Goal: Information Seeking & Learning: Learn about a topic

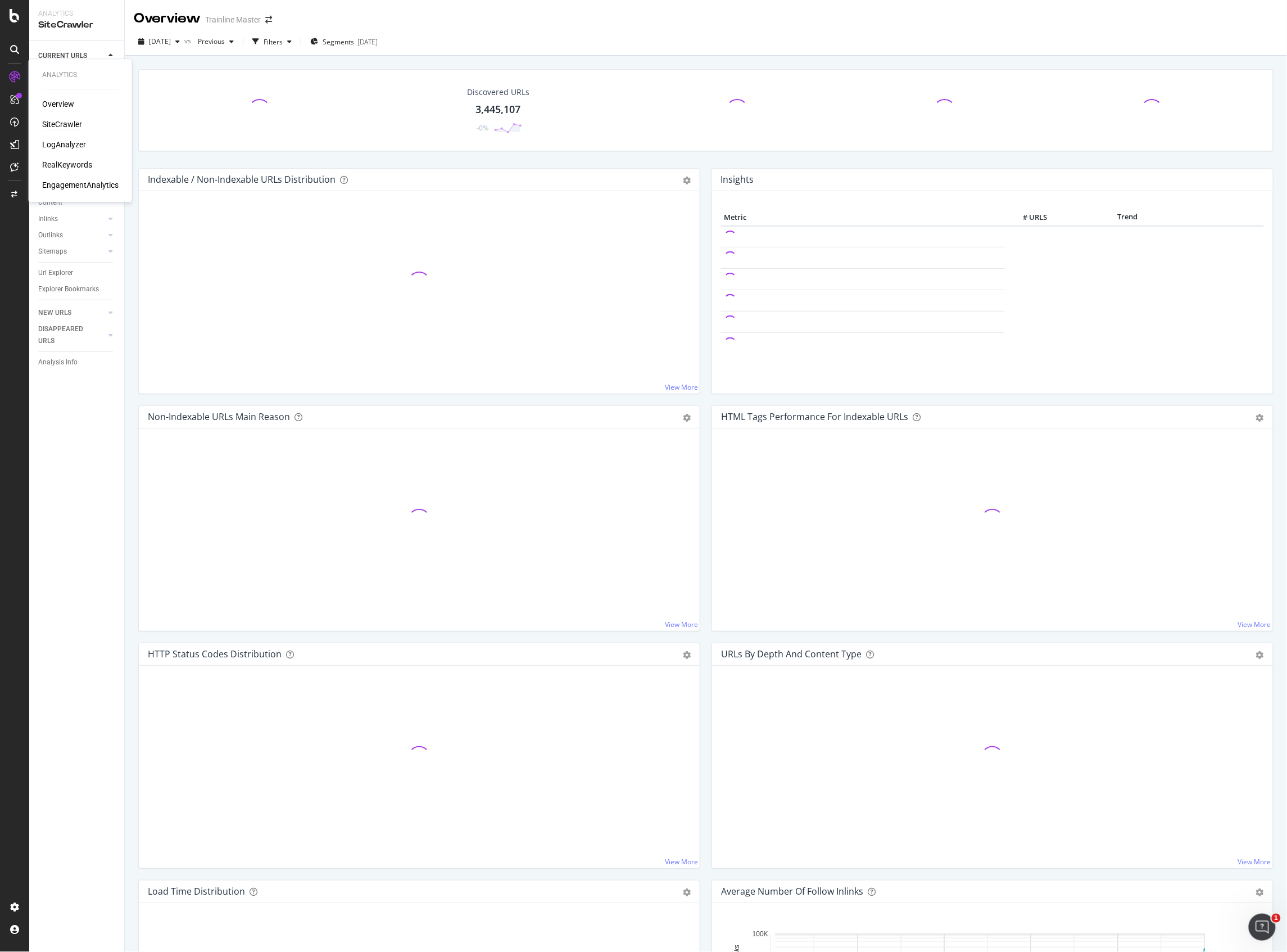
click at [79, 127] on div "SiteCrawler" at bounding box center [62, 125] width 40 height 12
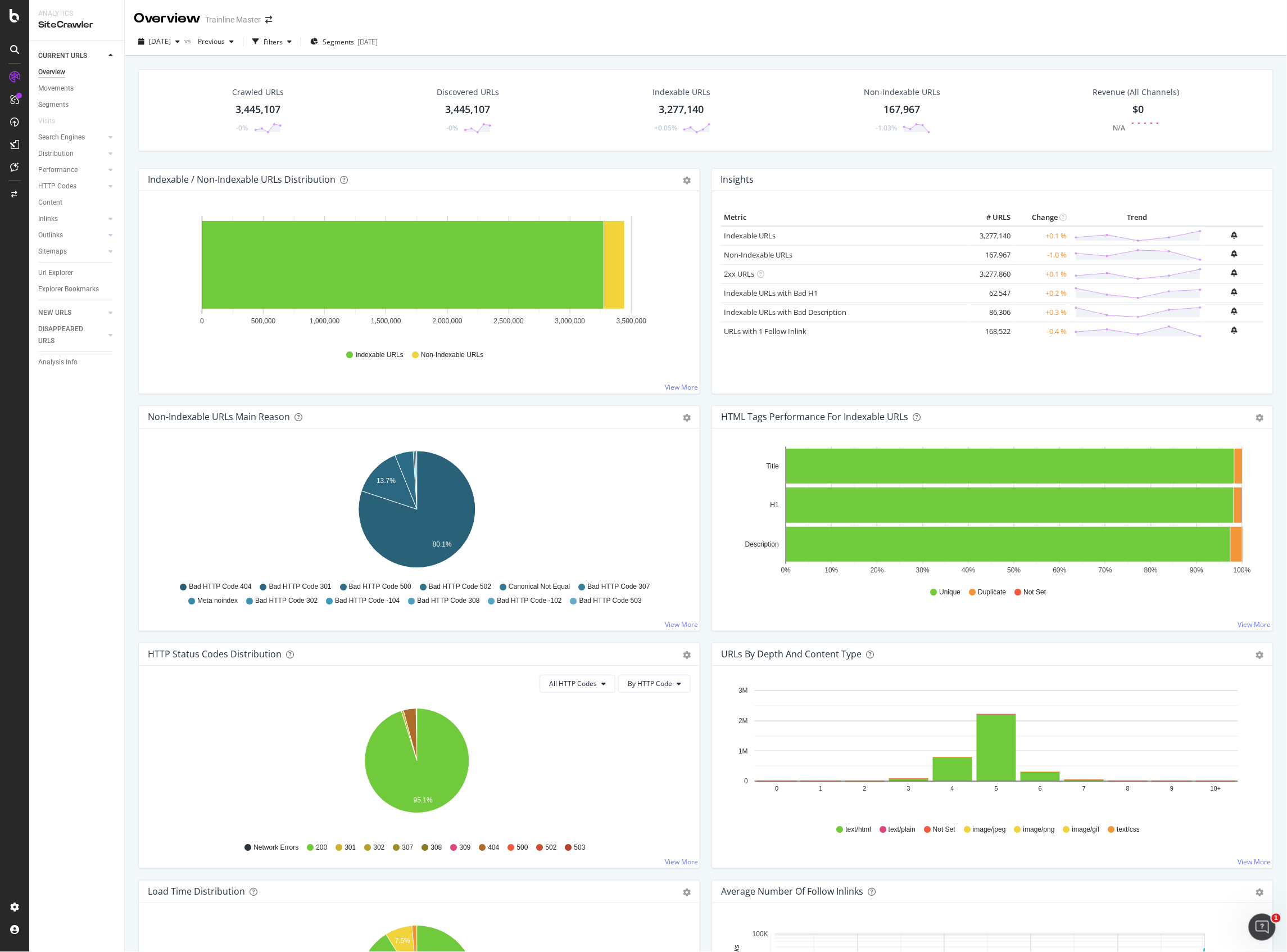
drag, startPoint x: 64, startPoint y: 270, endPoint x: 298, endPoint y: 292, distance: 235.0
click at [64, 270] on div "Url Explorer" at bounding box center [56, 273] width 35 height 12
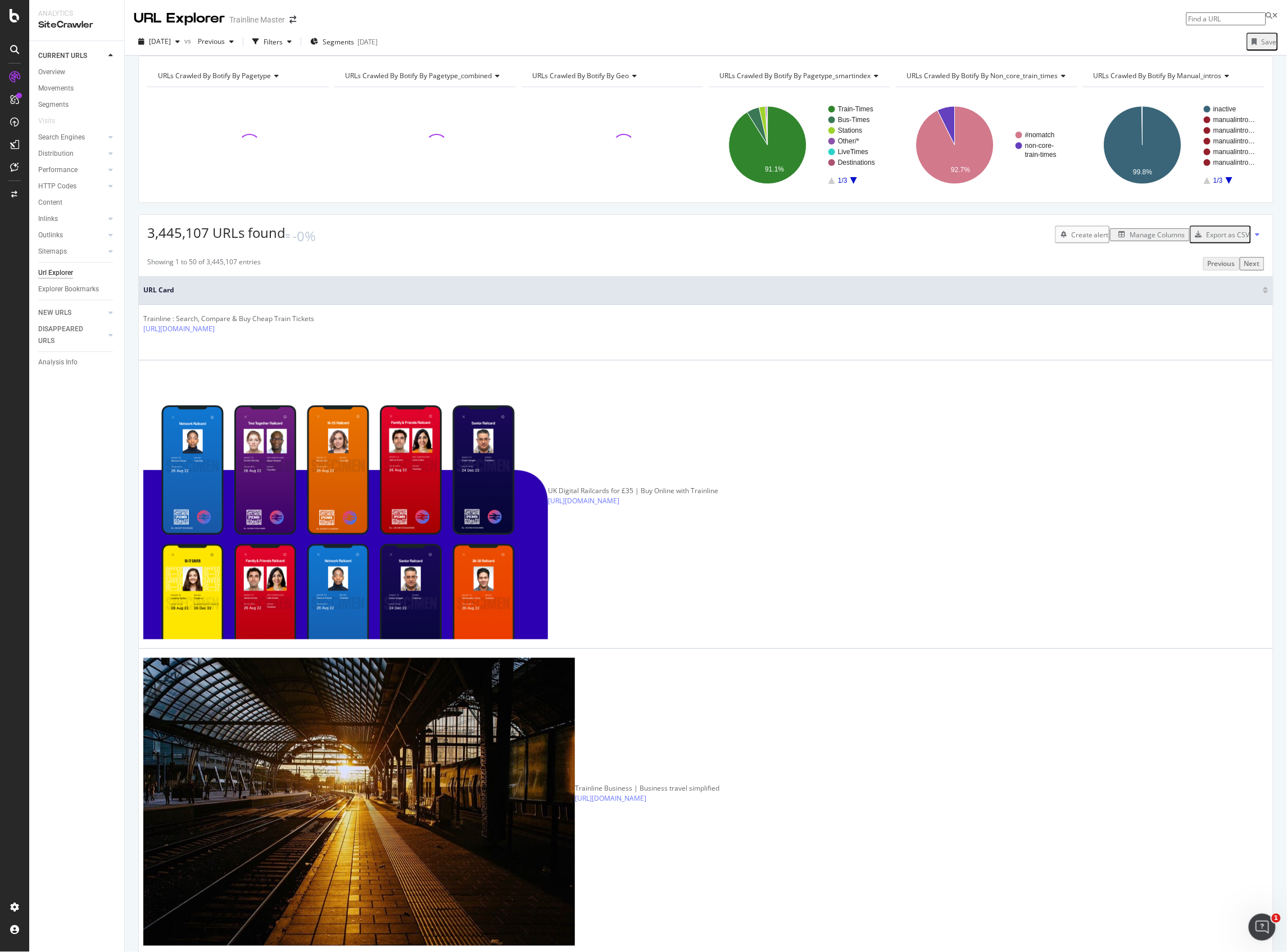
click at [1148, 239] on div "Manage Columns" at bounding box center [1157, 234] width 55 height 10
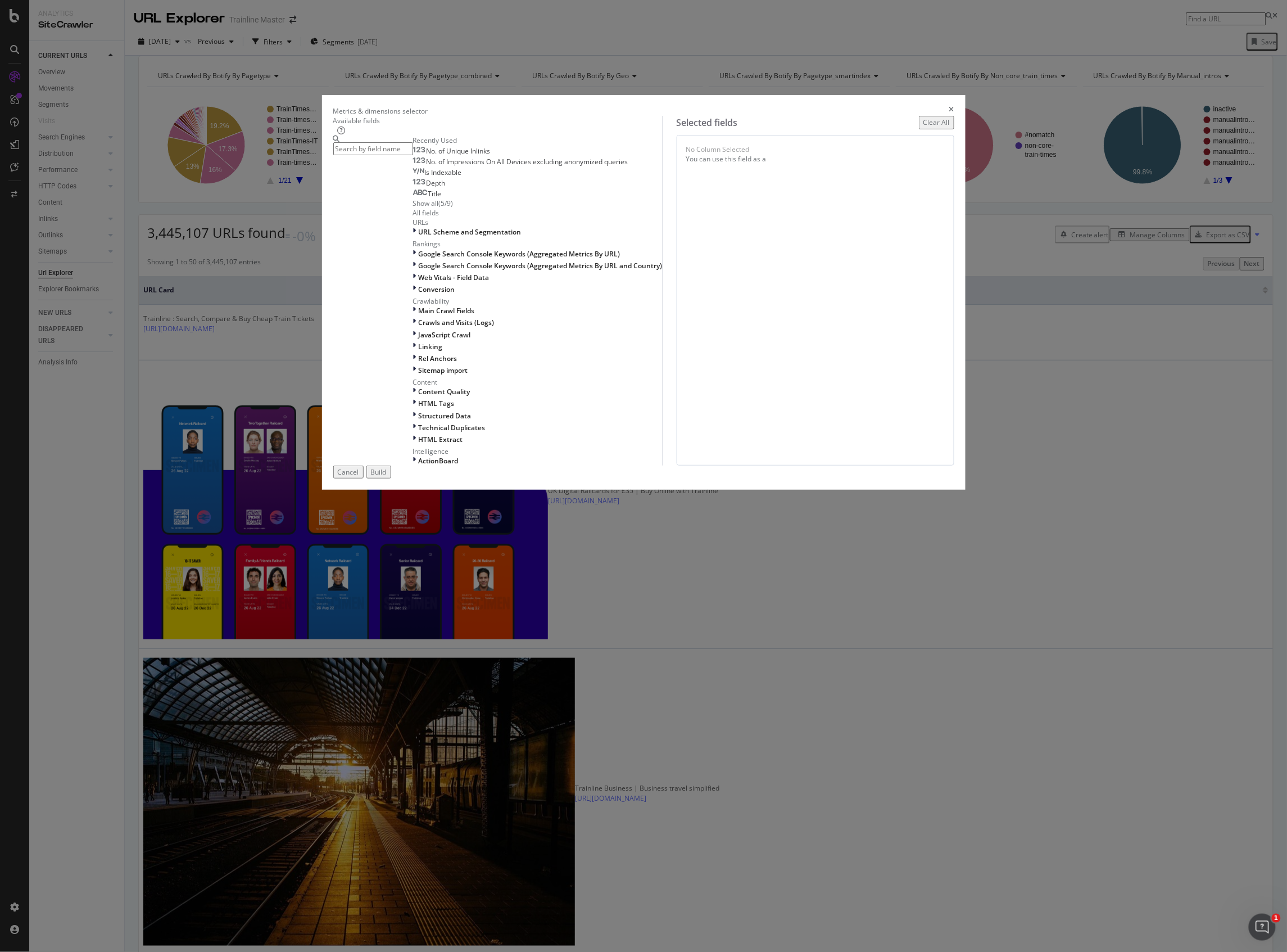
click at [413, 345] on div "modal" at bounding box center [373, 301] width 80 height 330
click at [413, 156] on input "modal" at bounding box center [373, 148] width 80 height 12
type input "html extract"
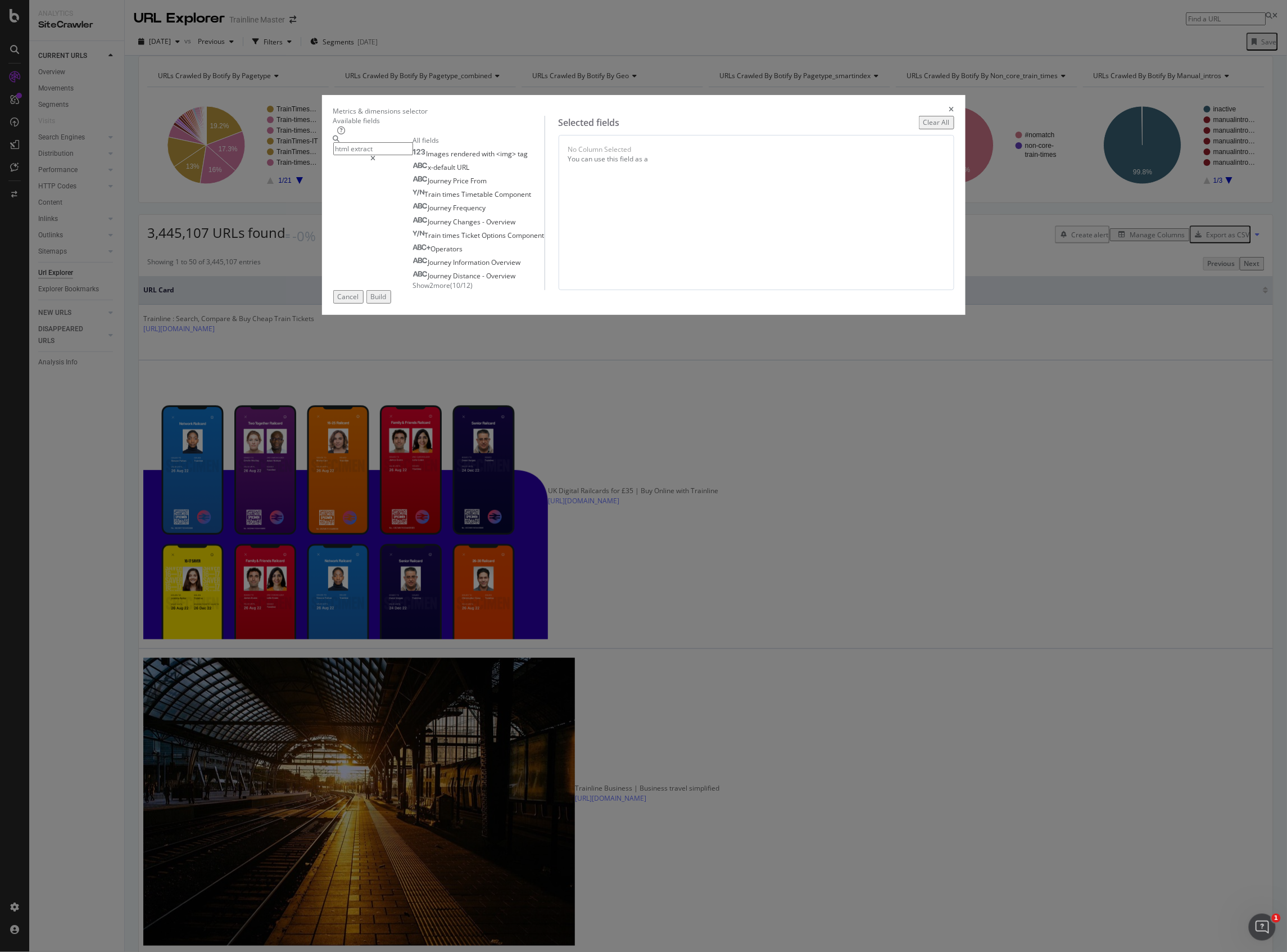
click at [413, 156] on input "html extract" at bounding box center [373, 148] width 80 height 12
click at [413, 156] on input "extract" at bounding box center [373, 148] width 80 height 12
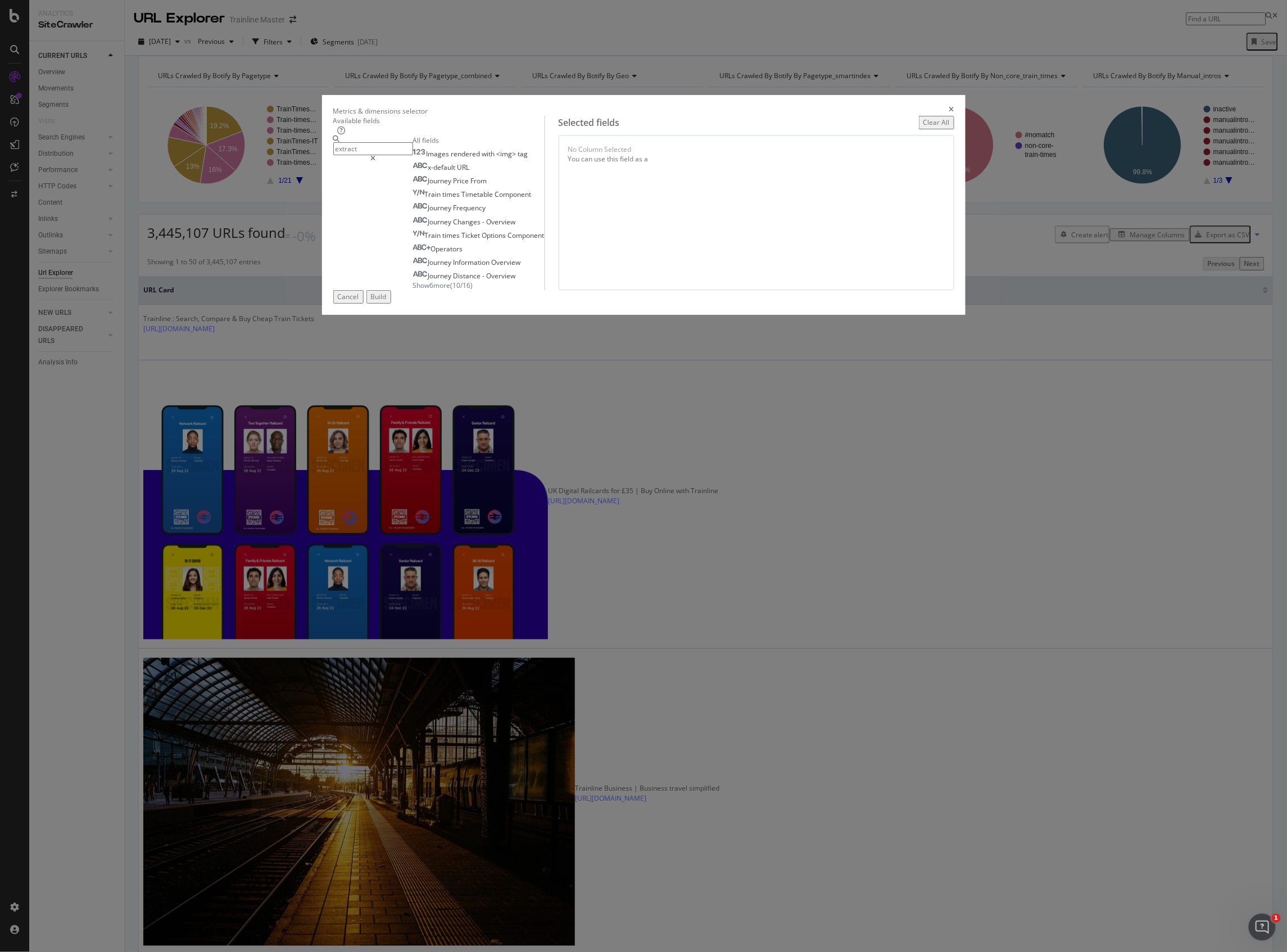
click at [413, 156] on input "extract" at bounding box center [373, 148] width 80 height 12
type input "html"
click at [376, 162] on icon "modal" at bounding box center [373, 159] width 5 height 7
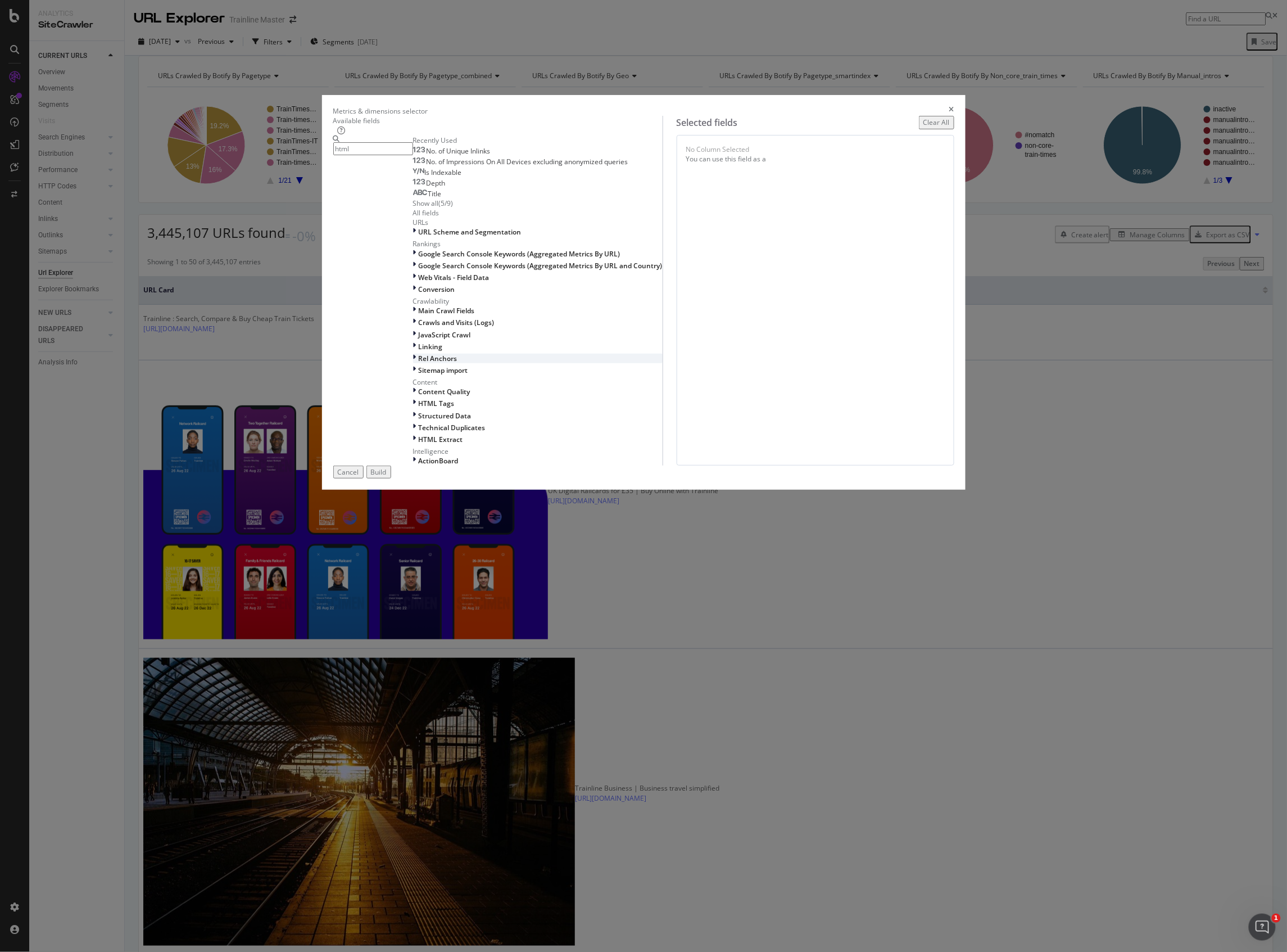
scroll to position [261, 0]
click at [417, 444] on icon "modal" at bounding box center [415, 439] width 4 height 10
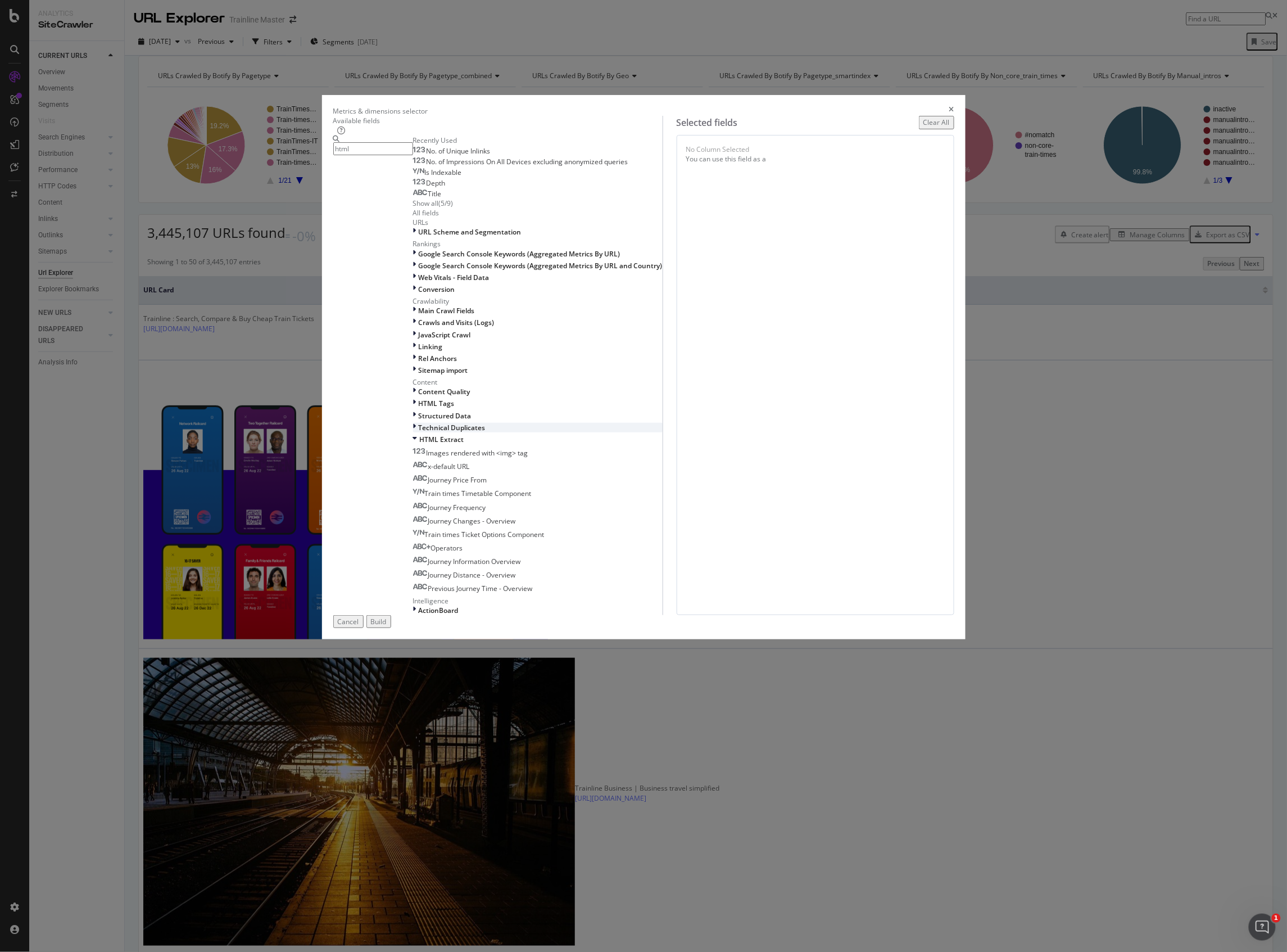
scroll to position [409, 0]
click at [511, 566] on div "Journey Information Overview" at bounding box center [467, 561] width 108 height 10
drag, startPoint x: 874, startPoint y: 689, endPoint x: 877, endPoint y: 682, distance: 7.6
click at [387, 626] on div "Build" at bounding box center [378, 622] width 15 height 10
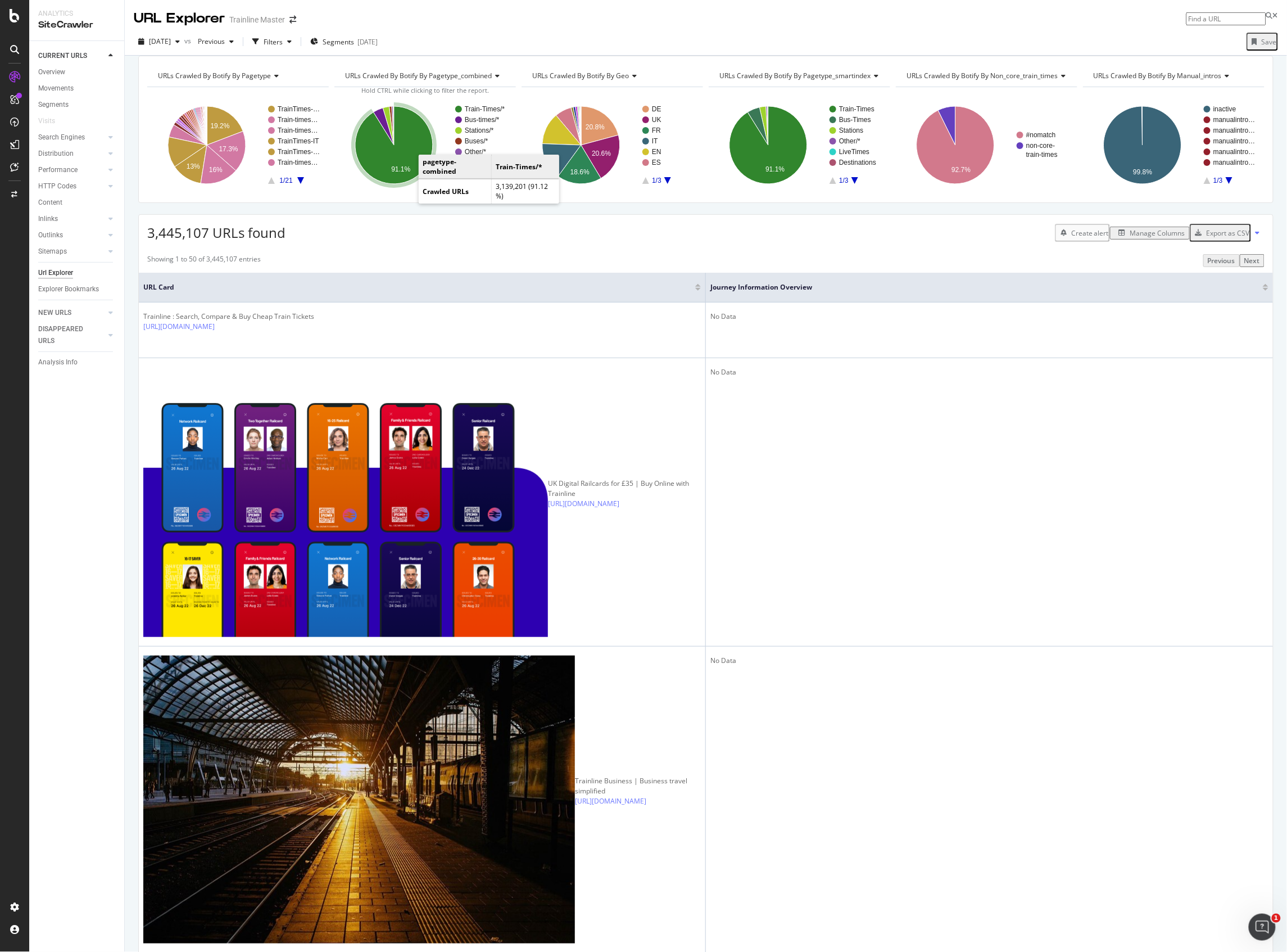
click at [403, 159] on icon "A chart." at bounding box center [394, 145] width 78 height 78
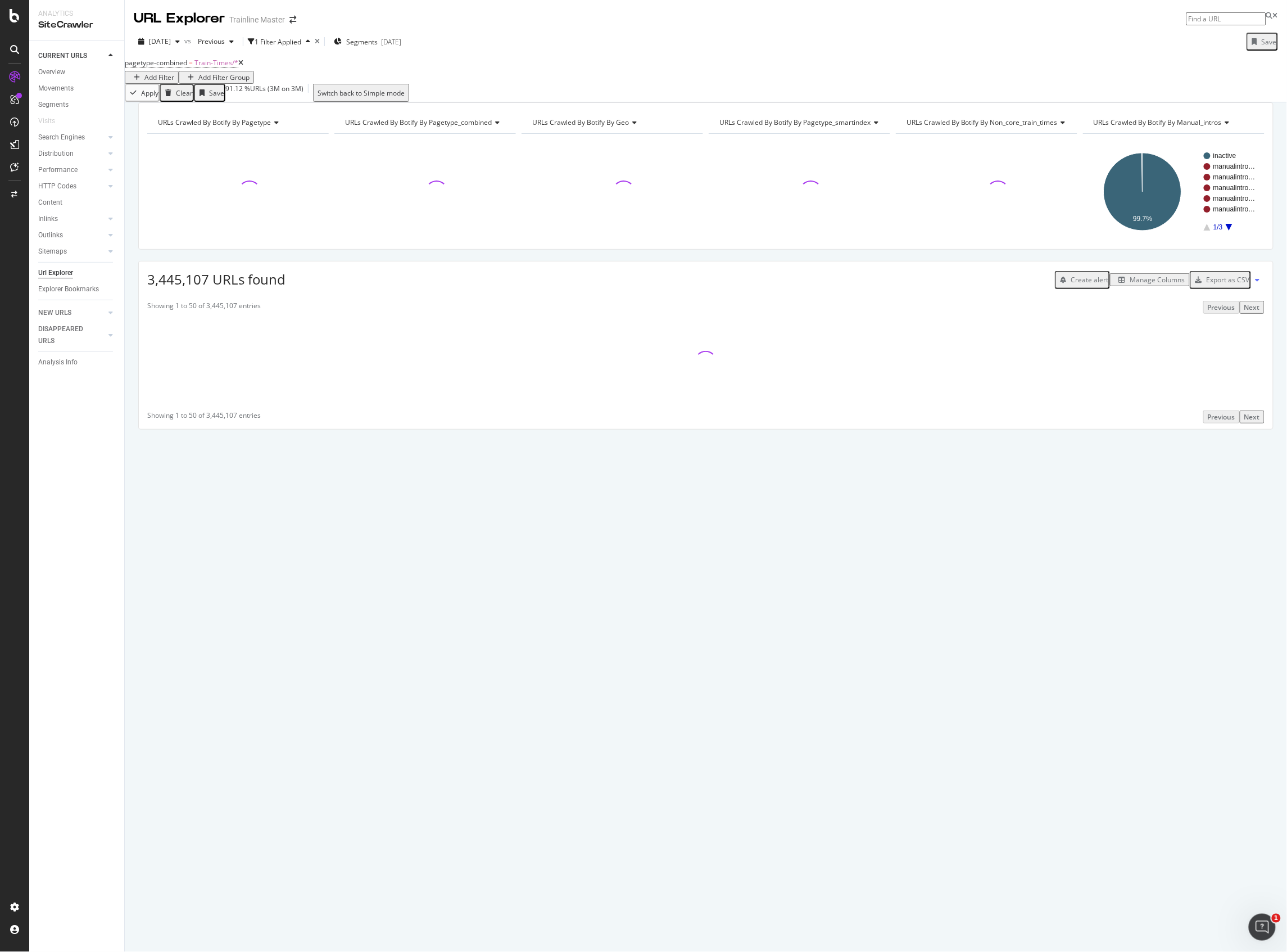
click at [176, 288] on span "3,445,107 URLs found" at bounding box center [216, 279] width 138 height 18
click at [215, 288] on span "3,445,107 URLs found" at bounding box center [216, 279] width 138 height 18
click at [214, 288] on span "3,445,107 URLs found" at bounding box center [216, 279] width 138 height 18
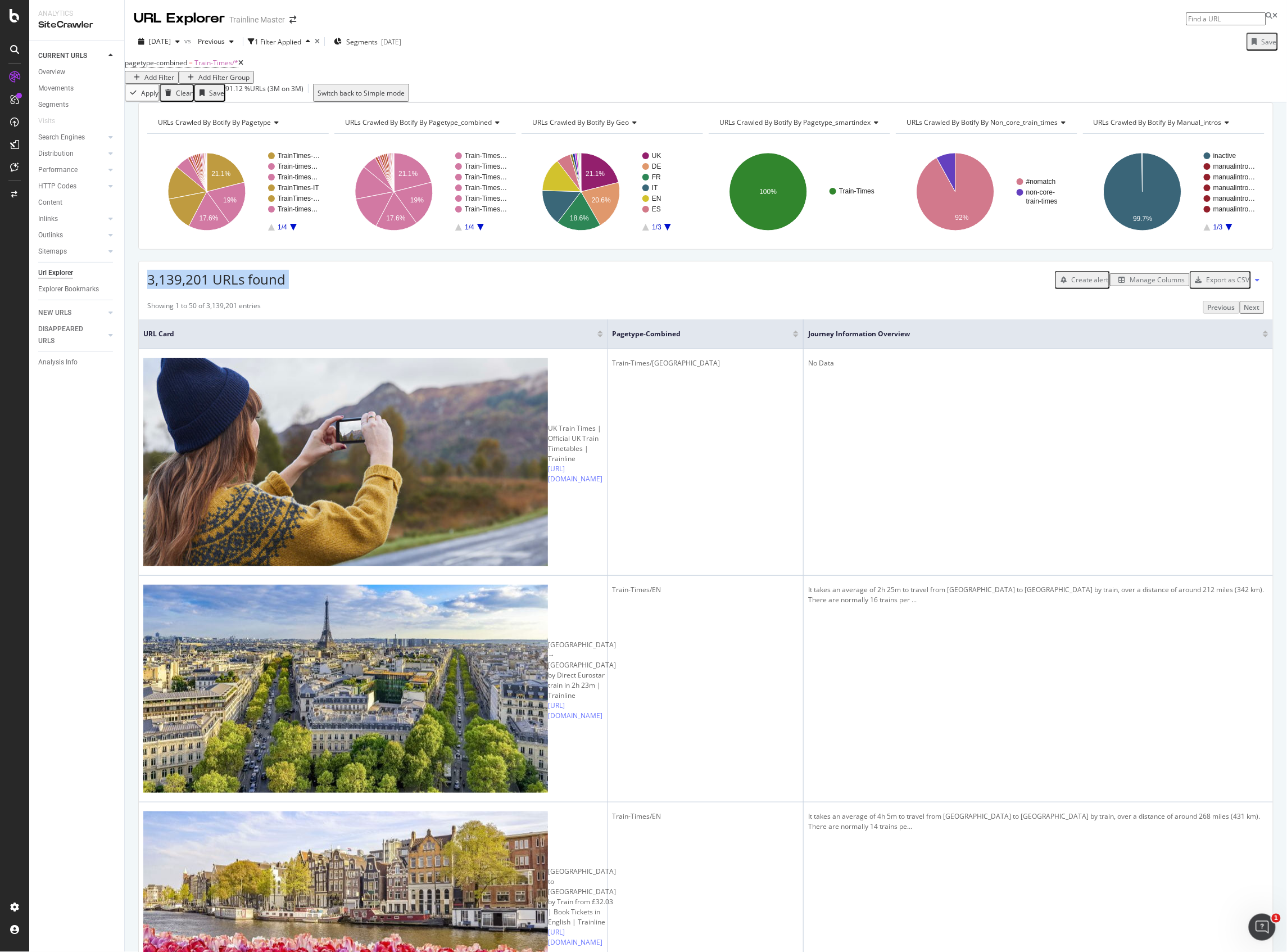
click at [214, 288] on span "3,139,201 URLs found" at bounding box center [216, 279] width 138 height 18
drag, startPoint x: 780, startPoint y: 349, endPoint x: 711, endPoint y: 351, distance: 69.0
click at [711, 349] on th "pagetype-combined" at bounding box center [706, 333] width 196 height 30
drag, startPoint x: 782, startPoint y: 347, endPoint x: 684, endPoint y: 349, distance: 98.0
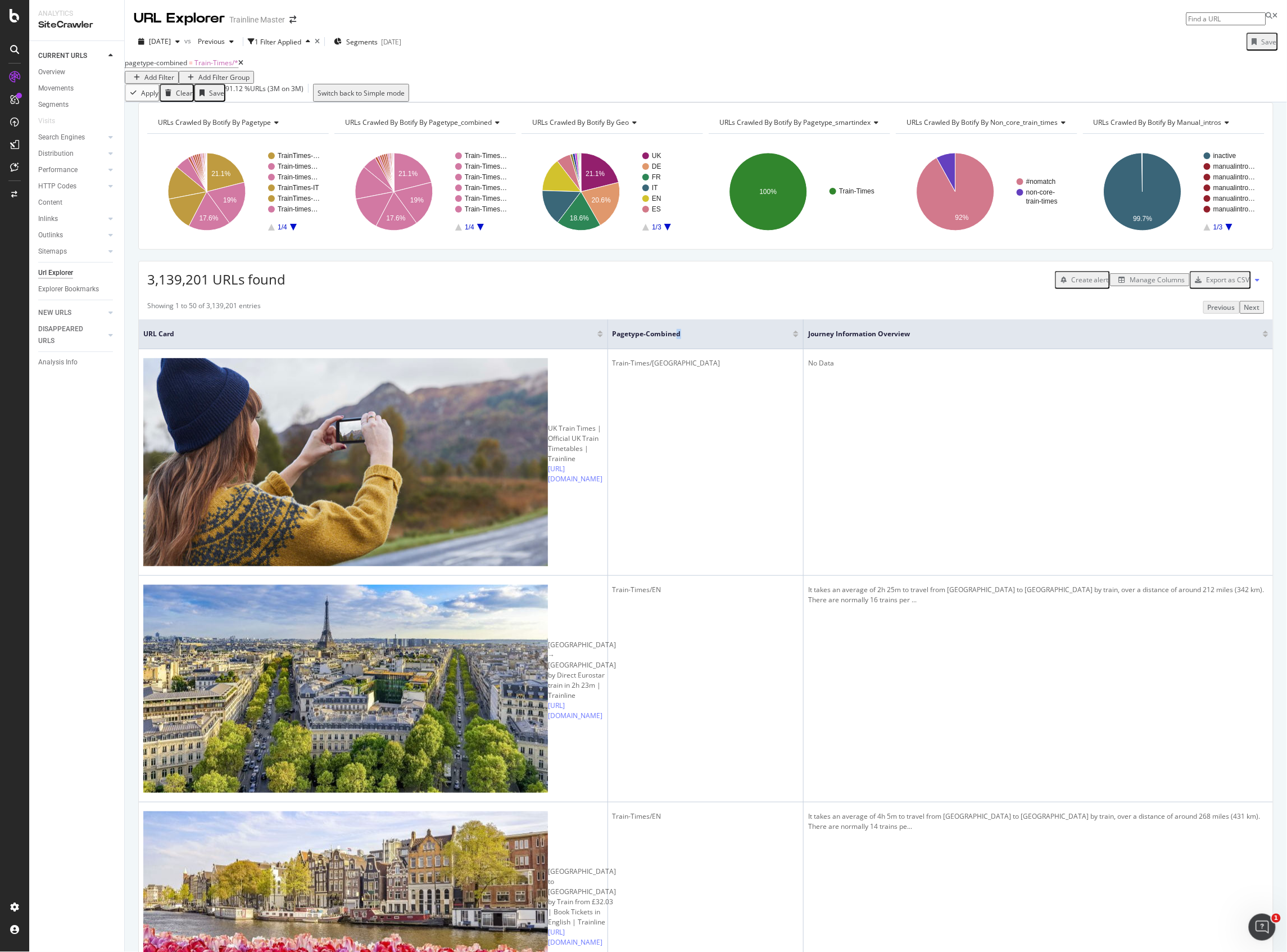
click at [684, 349] on th "pagetype-combined" at bounding box center [706, 333] width 196 height 30
drag, startPoint x: 781, startPoint y: 349, endPoint x: 678, endPoint y: 355, distance: 103.2
click at [700, 349] on th "pagetype-combined" at bounding box center [706, 333] width 196 height 30
drag, startPoint x: 613, startPoint y: 348, endPoint x: 549, endPoint y: 357, distance: 64.6
click at [549, 349] on th "URL Card" at bounding box center [374, 333] width 470 height 30
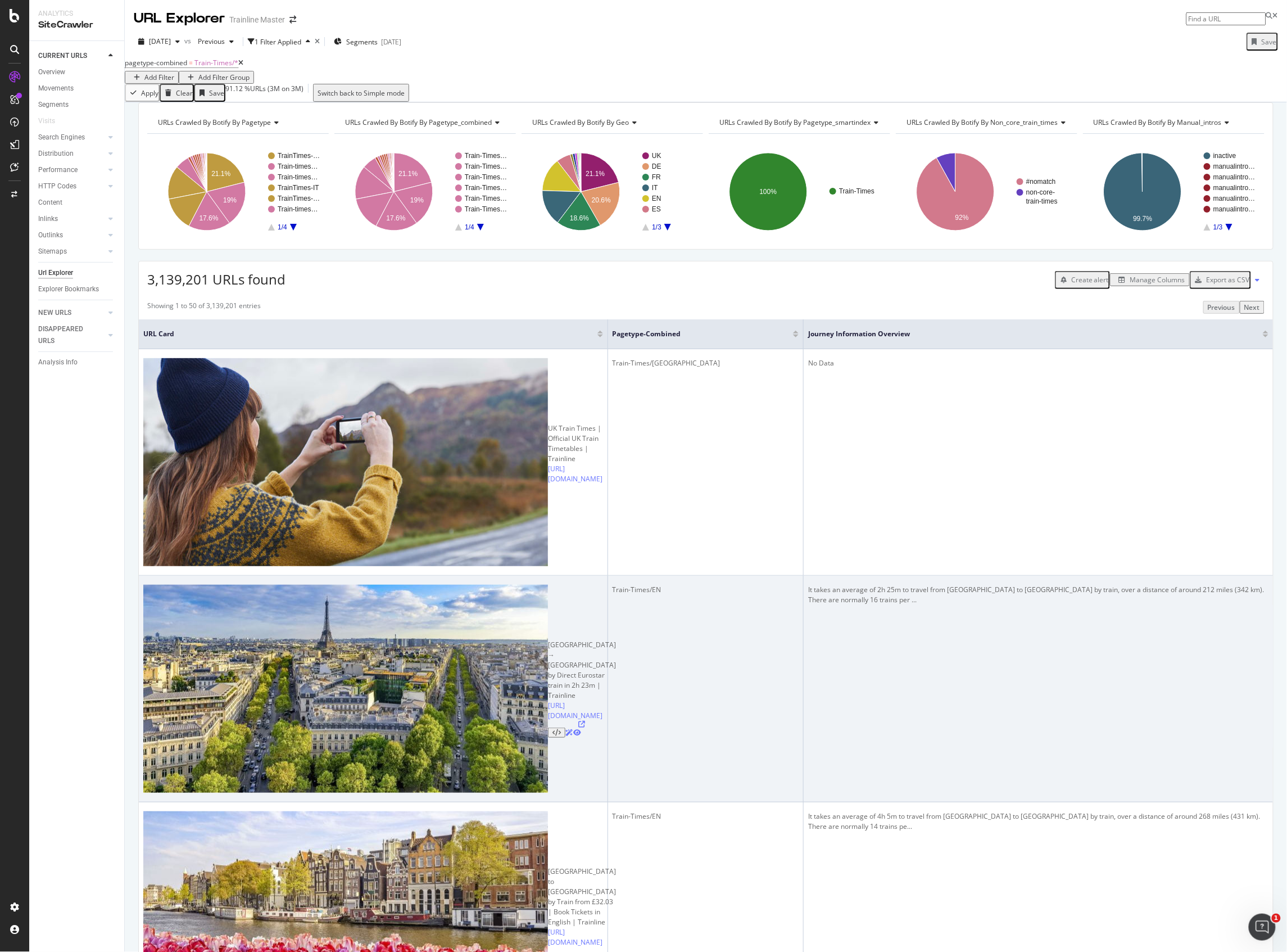
click at [863, 585] on div "It takes an average of 2h 25m to travel from [GEOGRAPHIC_DATA] to [GEOGRAPHIC_D…" at bounding box center [1038, 595] width 460 height 20
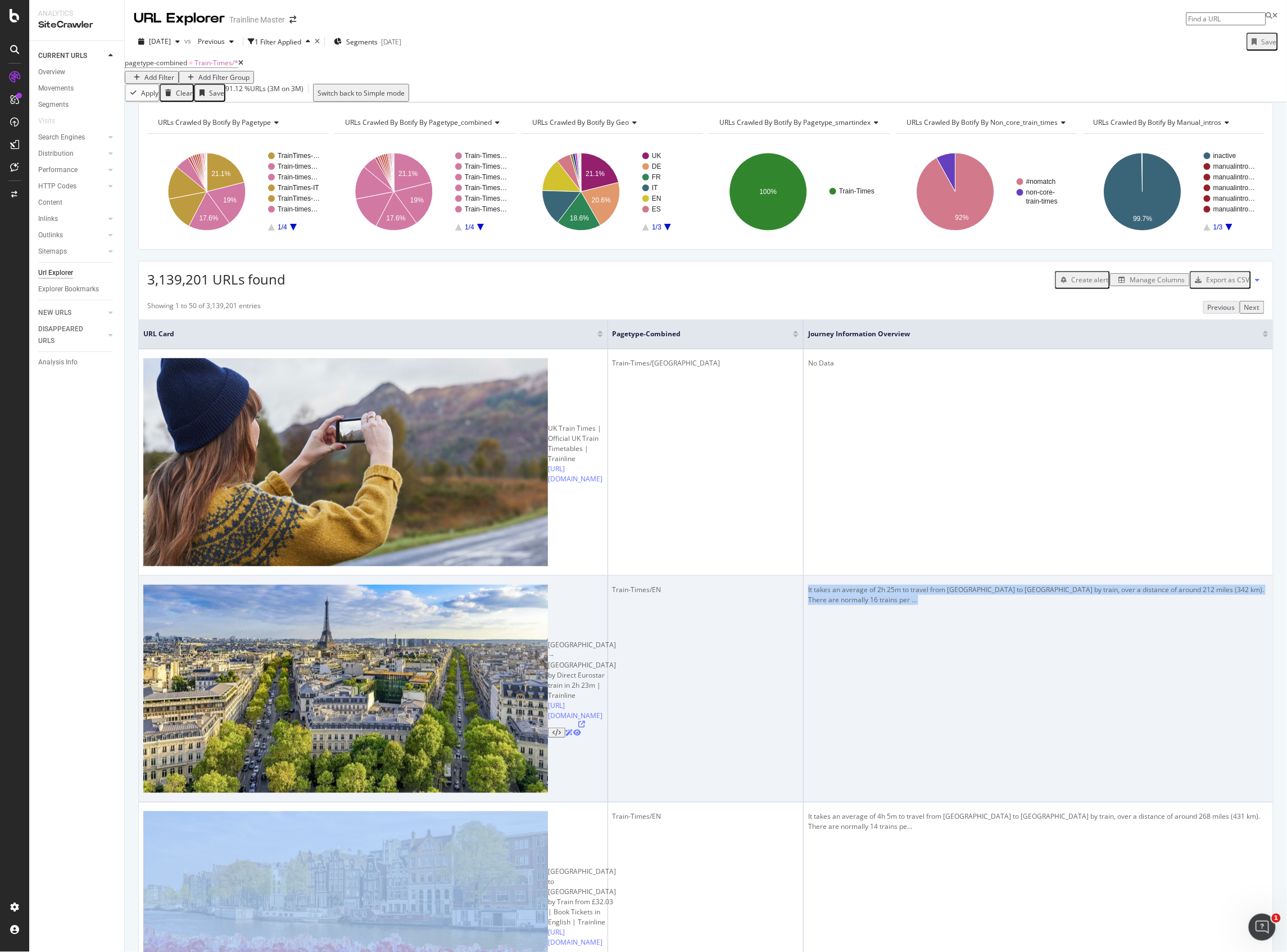
click at [863, 585] on div "It takes an average of 2h 25m to travel from [GEOGRAPHIC_DATA] to [GEOGRAPHIC_D…" at bounding box center [1038, 595] width 460 height 20
click at [886, 585] on div "It takes an average of 2h 25m to travel from [GEOGRAPHIC_DATA] to [GEOGRAPHIC_D…" at bounding box center [1038, 595] width 460 height 20
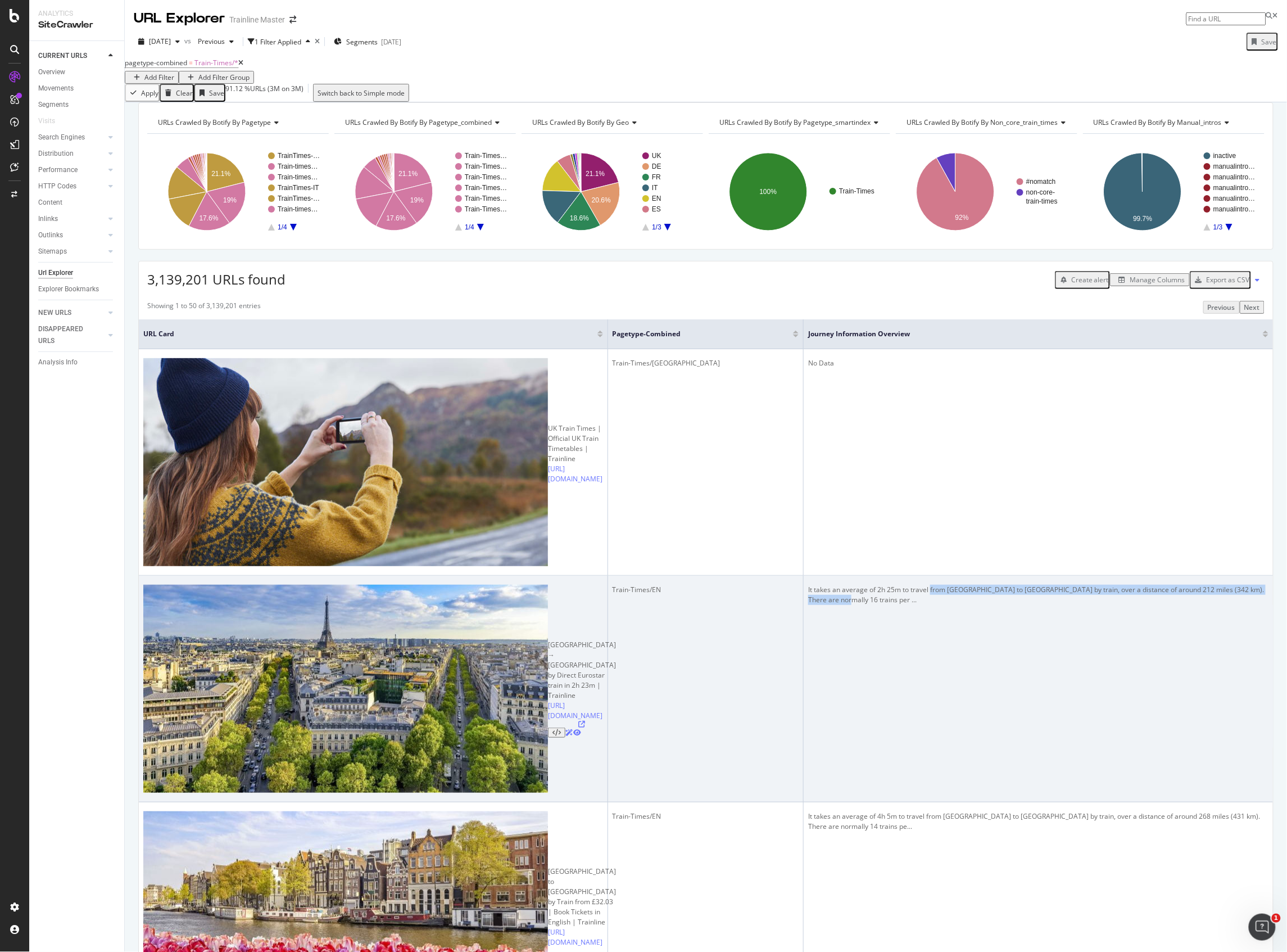
drag, startPoint x: 911, startPoint y: 448, endPoint x: 917, endPoint y: 459, distance: 12.5
click at [917, 575] on td "It takes an average of 2h 25m to travel from [GEOGRAPHIC_DATA] to [GEOGRAPHIC_D…" at bounding box center [1038, 689] width 470 height 227
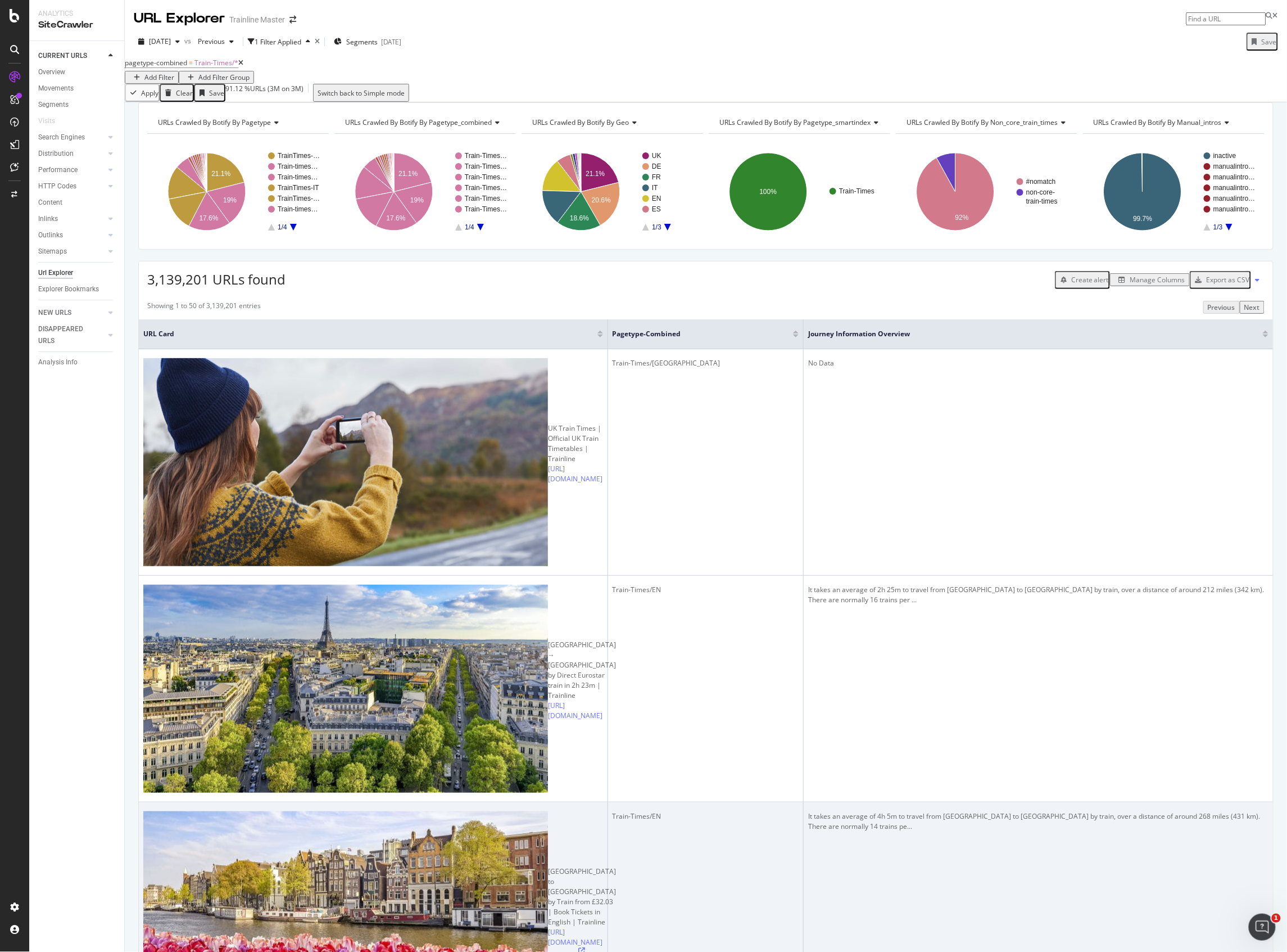
click at [909, 802] on td "It takes an average of 4h 5m to travel from [GEOGRAPHIC_DATA] to [GEOGRAPHIC_DA…" at bounding box center [1038, 915] width 470 height 227
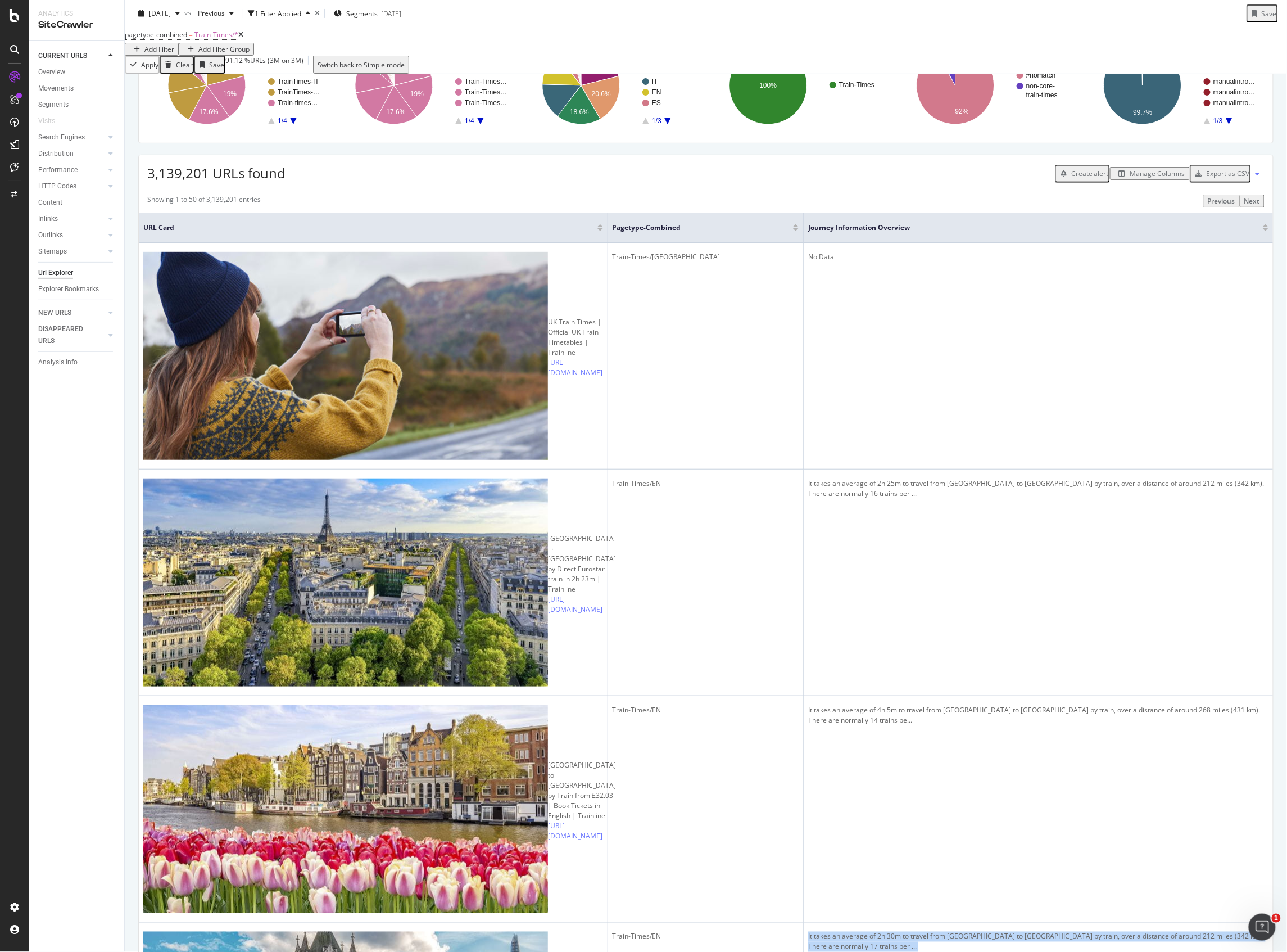
scroll to position [300, 0]
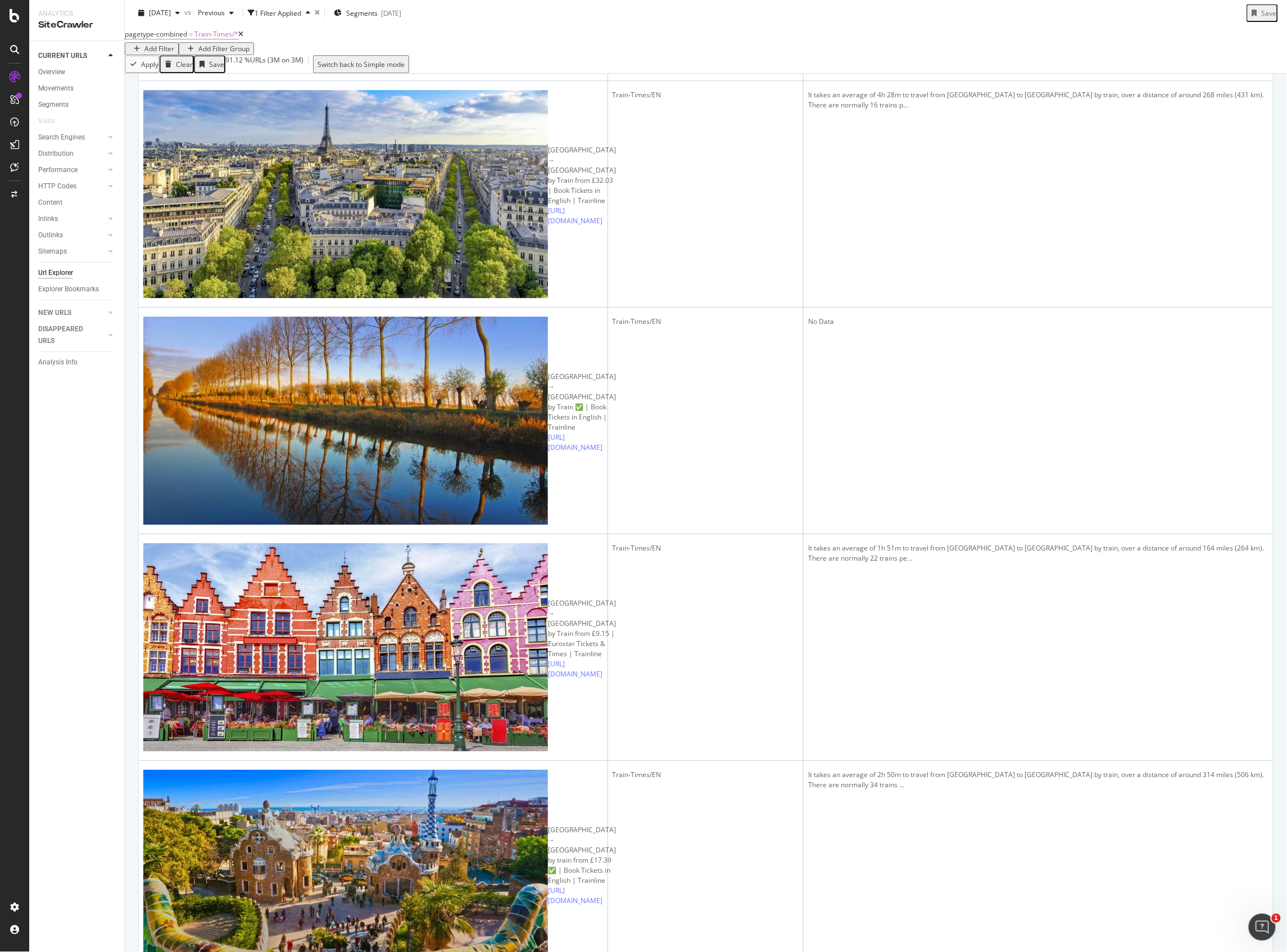
scroll to position [1425, 0]
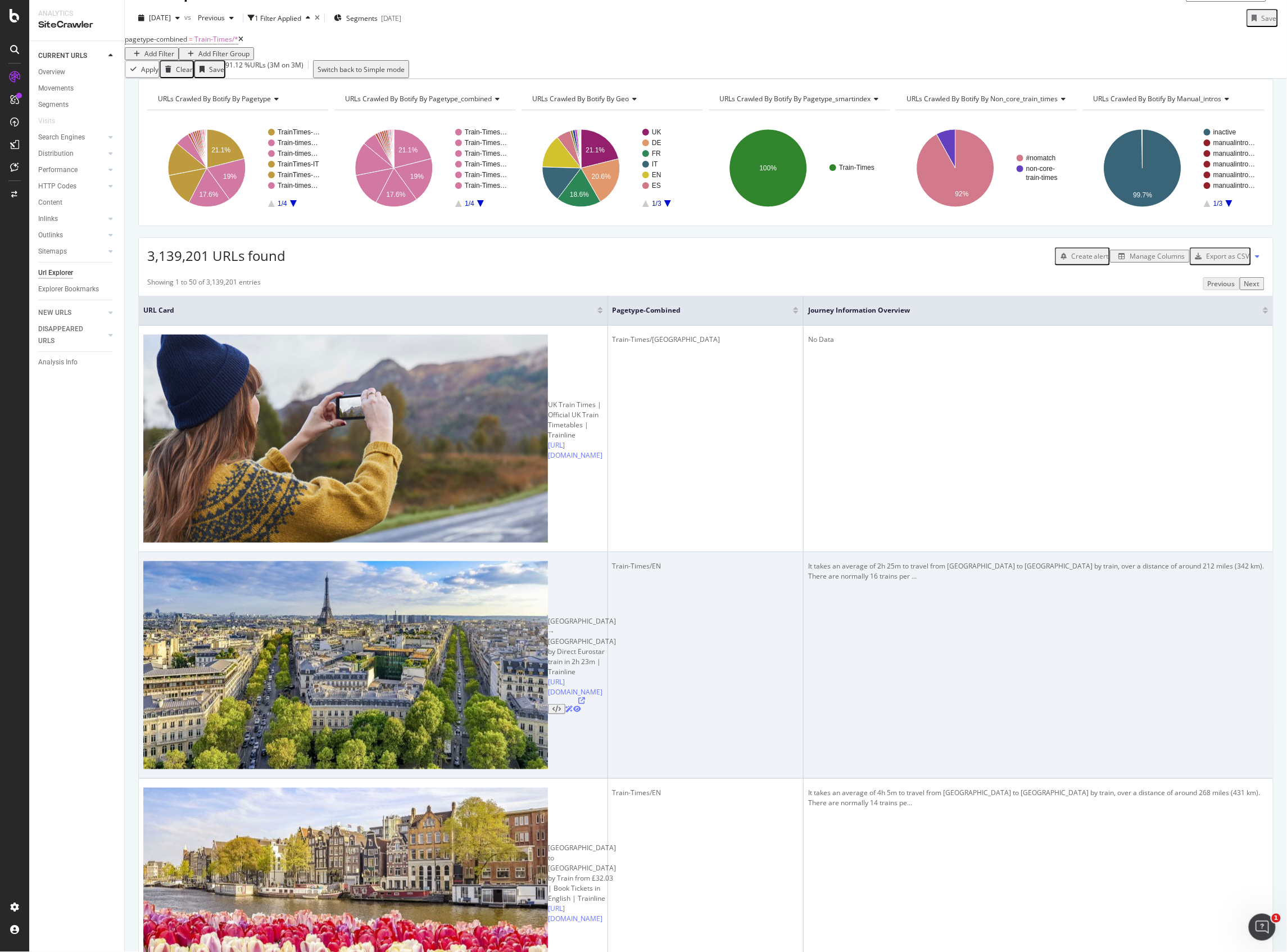
scroll to position [0, 0]
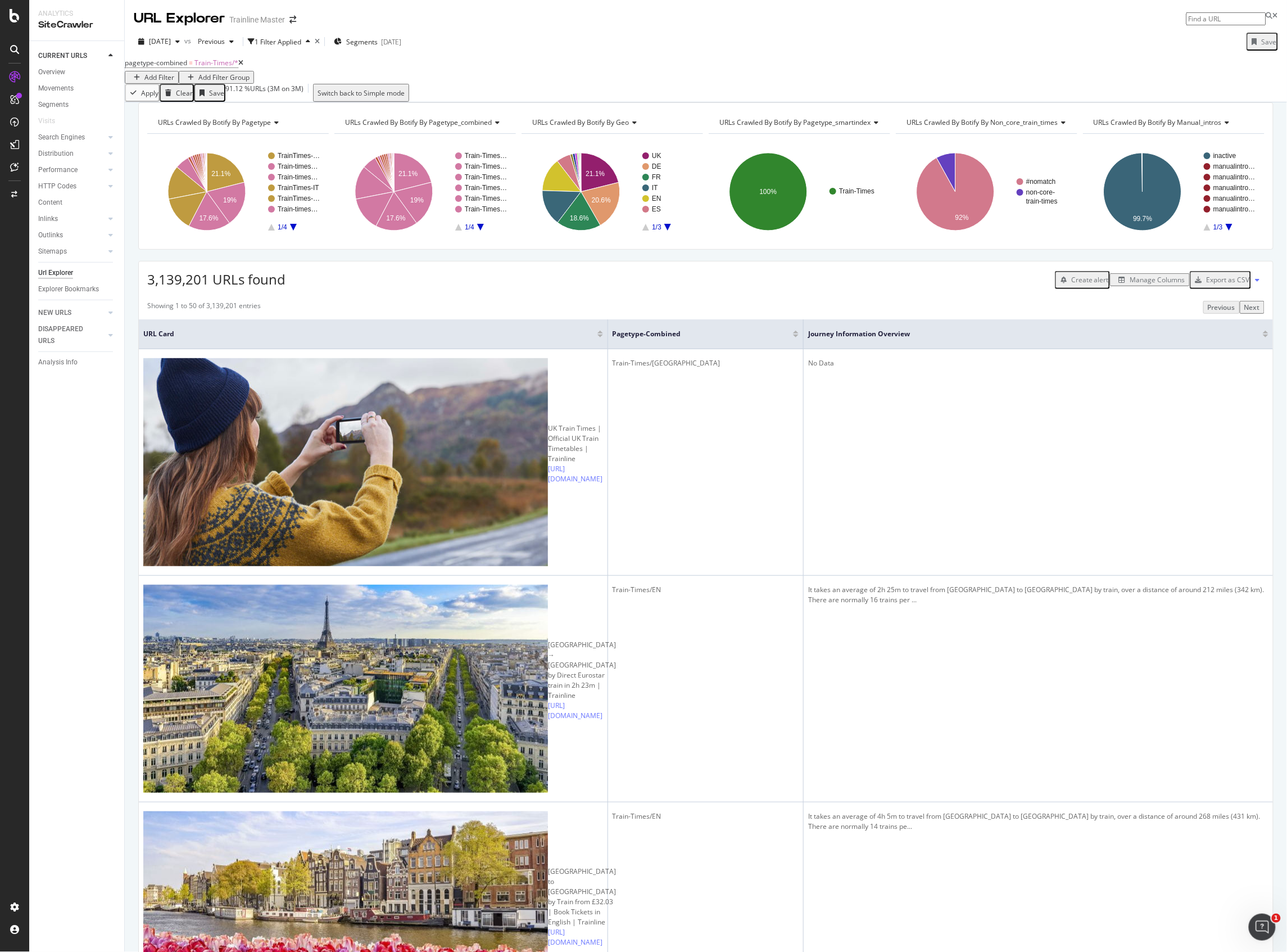
drag, startPoint x: 613, startPoint y: 349, endPoint x: 466, endPoint y: 363, distance: 147.7
click at [493, 349] on th "URL Card" at bounding box center [374, 333] width 470 height 30
click at [57, 72] on div "Overview" at bounding box center [52, 72] width 27 height 12
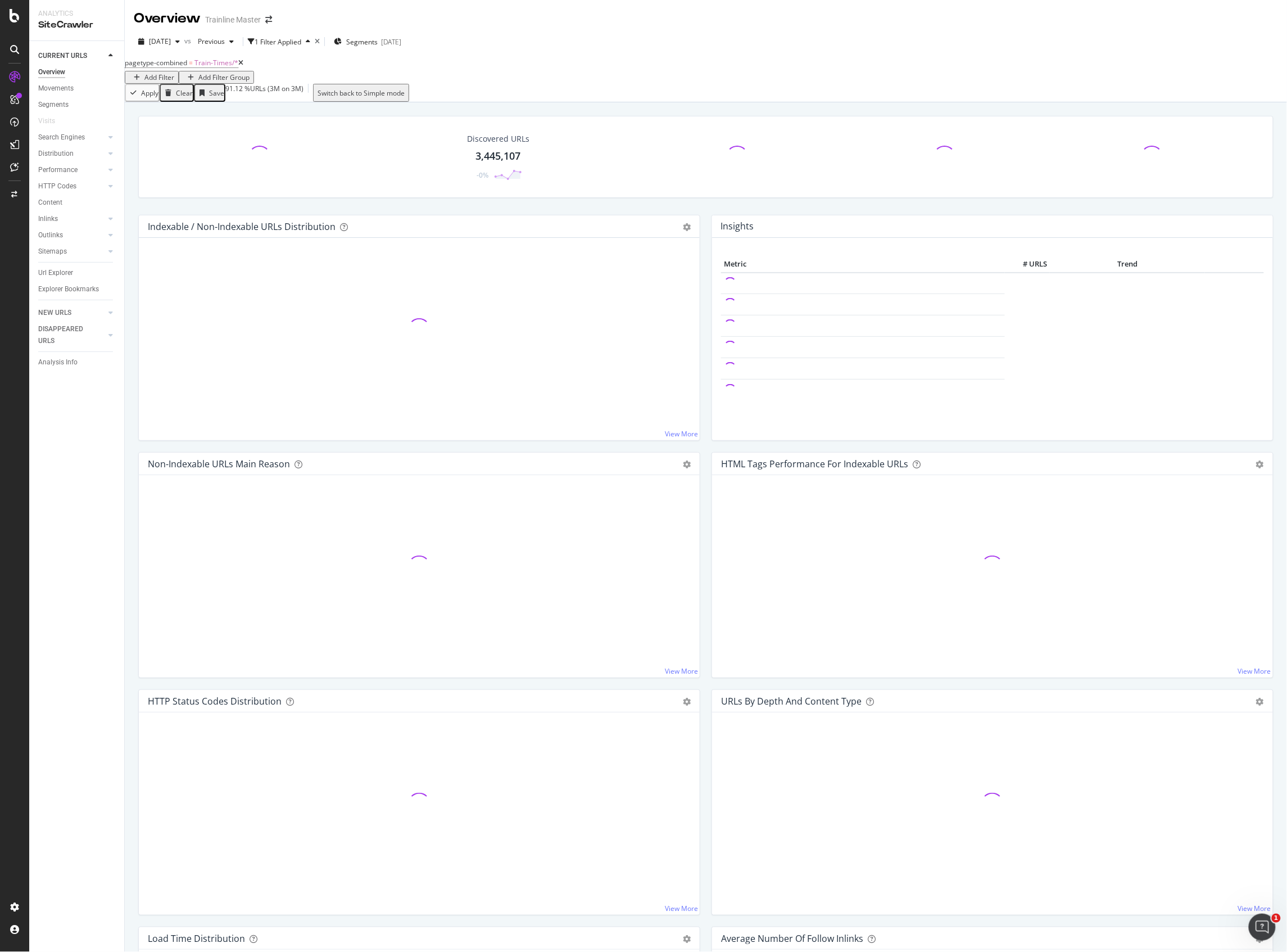
click at [243, 66] on icon at bounding box center [240, 62] width 5 height 7
